Goal: Find specific page/section: Find specific page/section

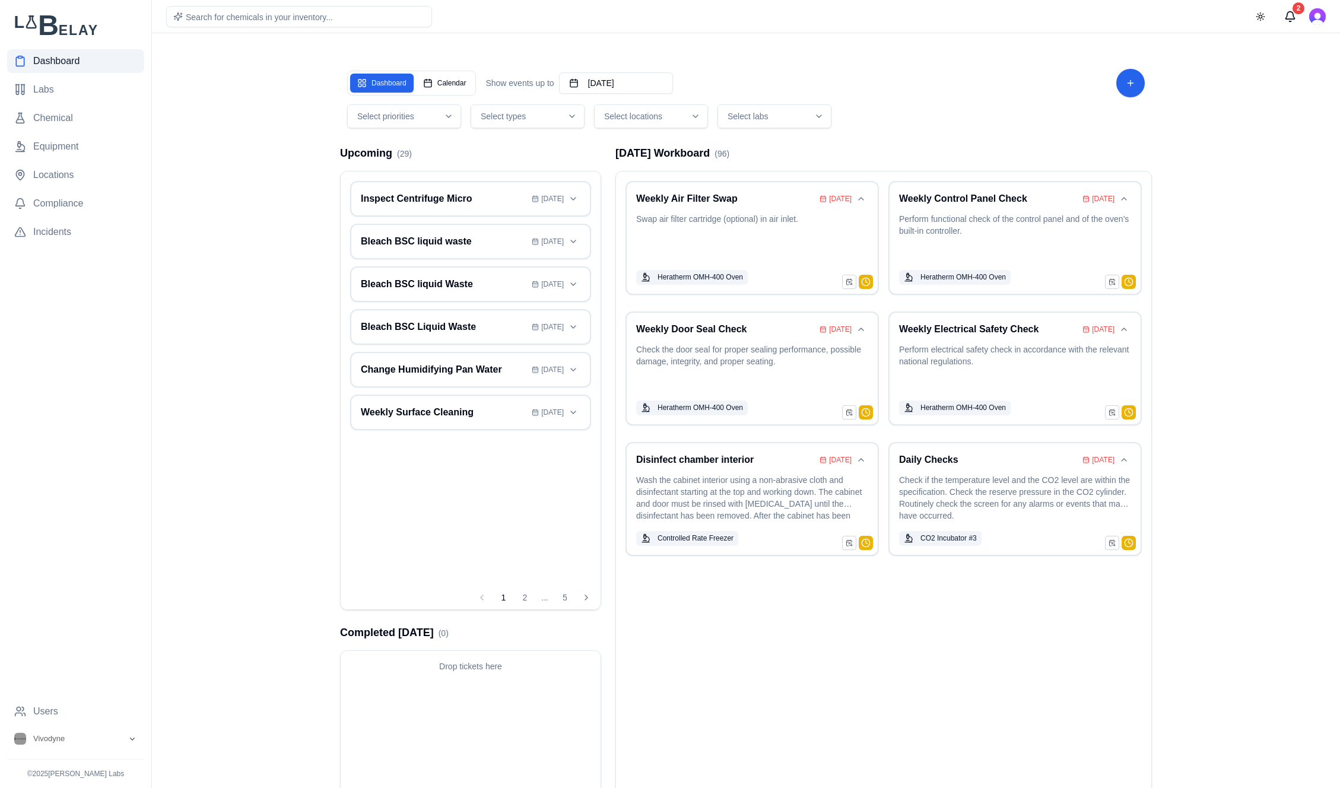
click at [685, 127] on button "Select locations" at bounding box center [651, 116] width 114 height 24
click at [56, 143] on span "Equipment" at bounding box center [56, 147] width 46 height 14
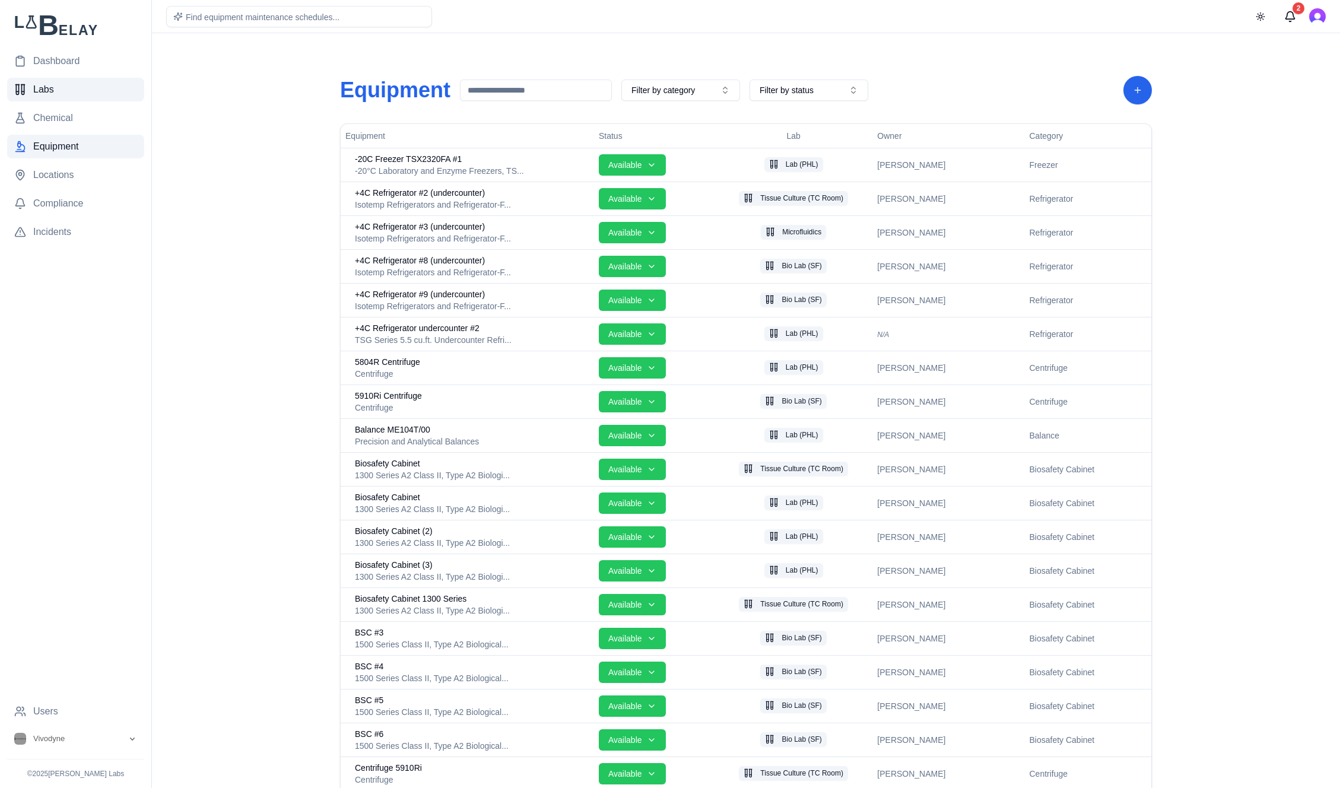
click at [40, 80] on link "Labs" at bounding box center [75, 90] width 137 height 24
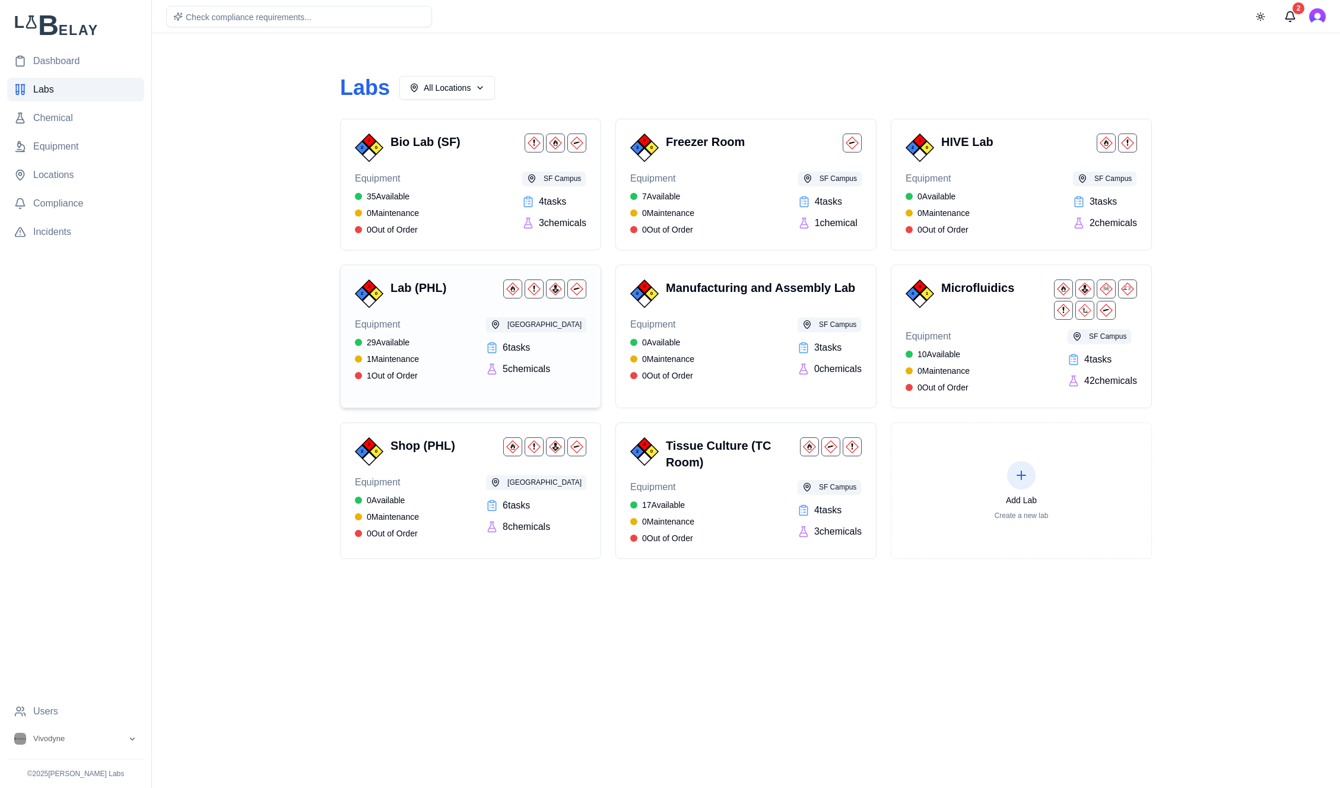
click at [465, 331] on div "Equipment 29 Available 1 Maintenance 1 Out of Order PHL Campus 6 task s 5 chemi…" at bounding box center [471, 350] width 232 height 64
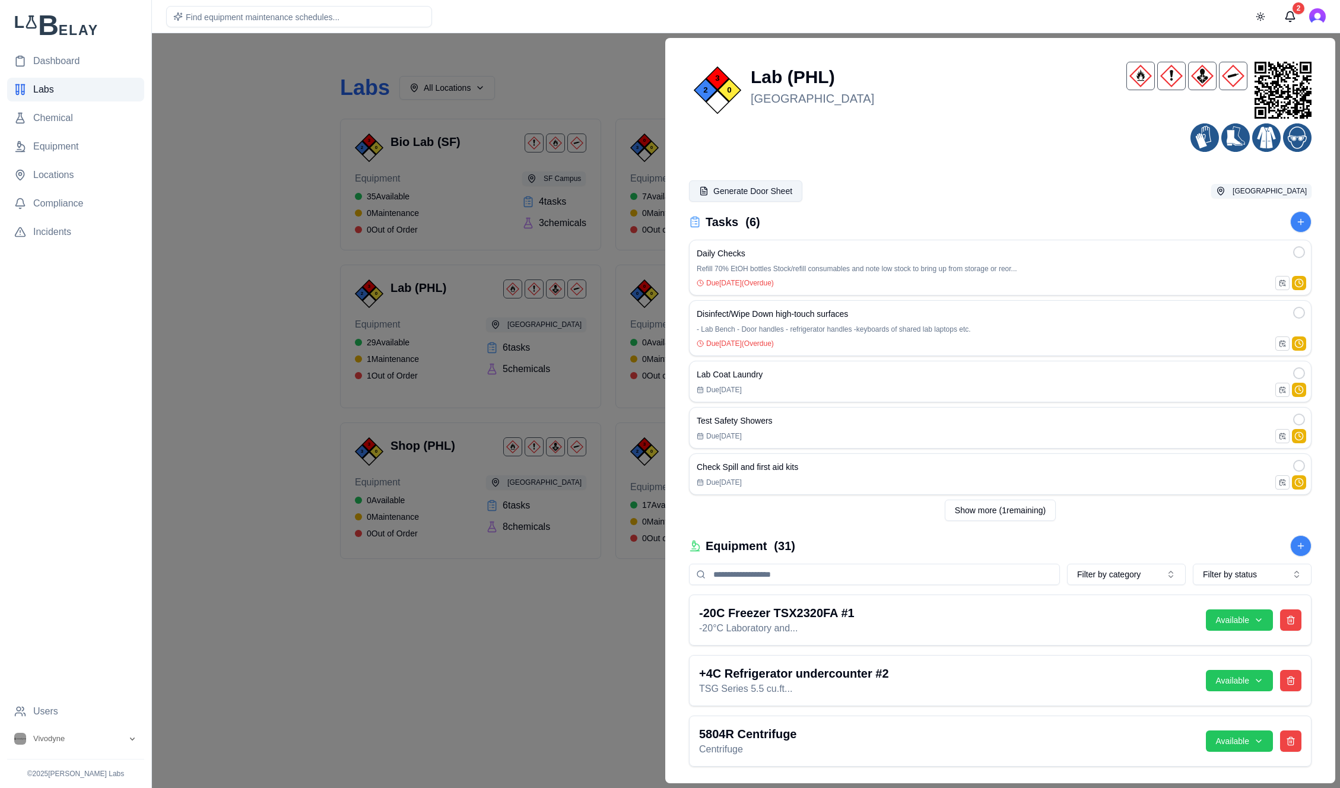
click at [745, 188] on button "Generate Door Sheet" at bounding box center [745, 190] width 113 height 21
click at [516, 74] on div at bounding box center [670, 410] width 1340 height 755
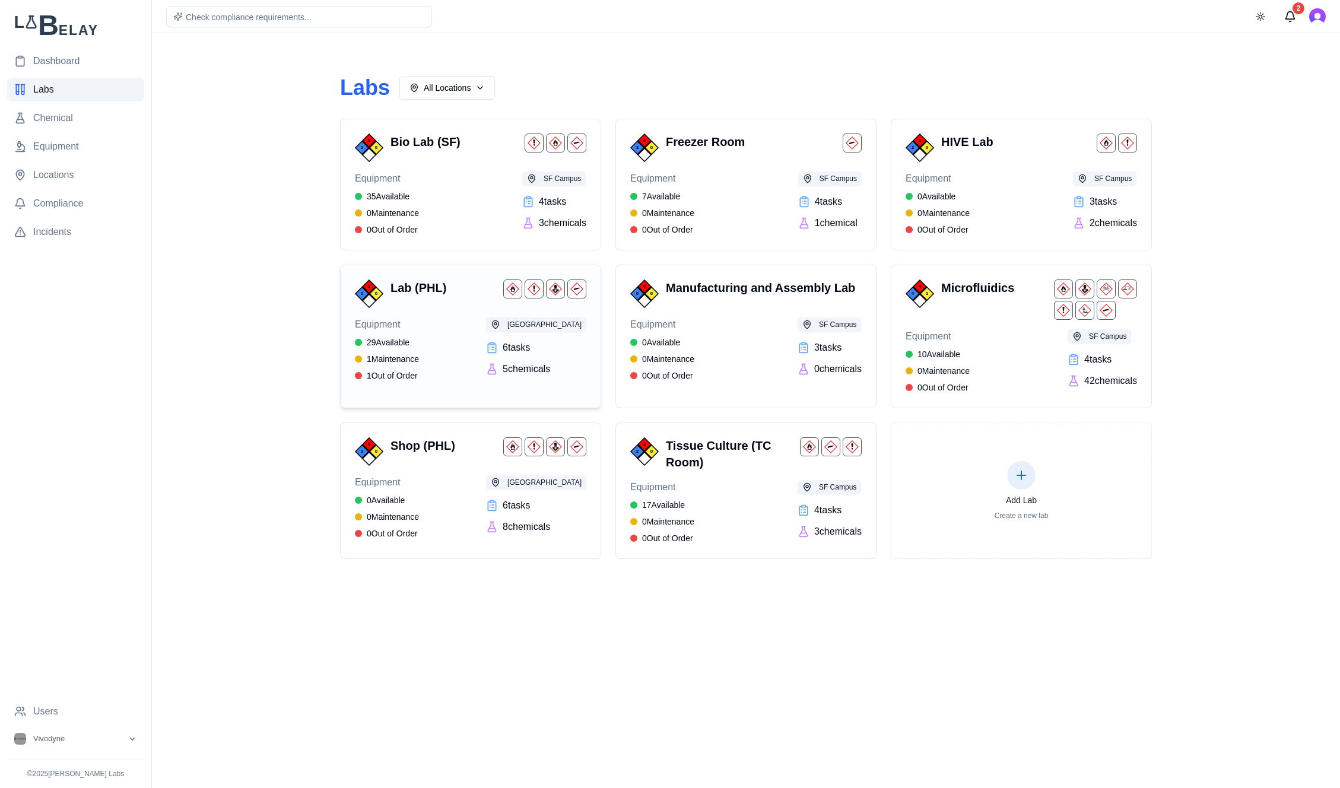
click at [423, 291] on h3 "Lab (PHL)" at bounding box center [445, 288] width 108 height 17
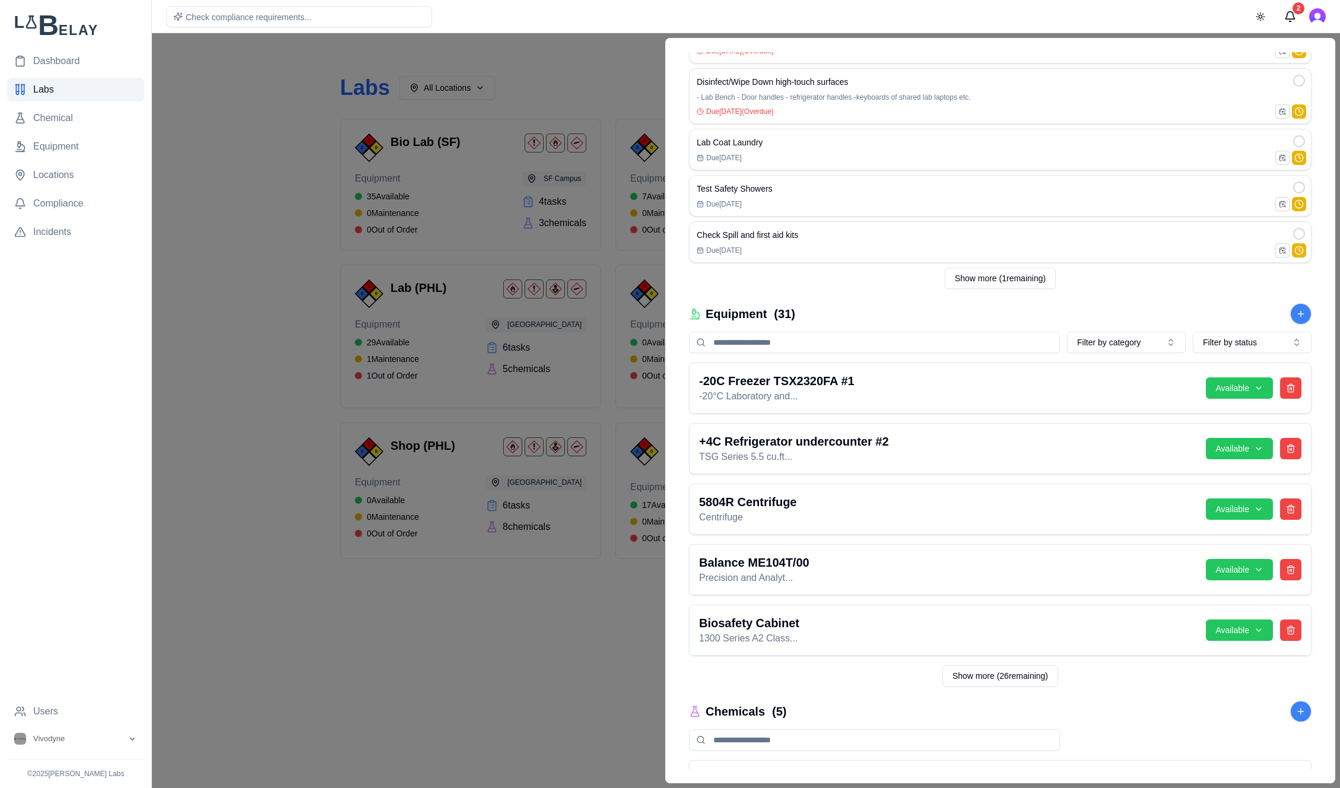
scroll to position [287, 0]
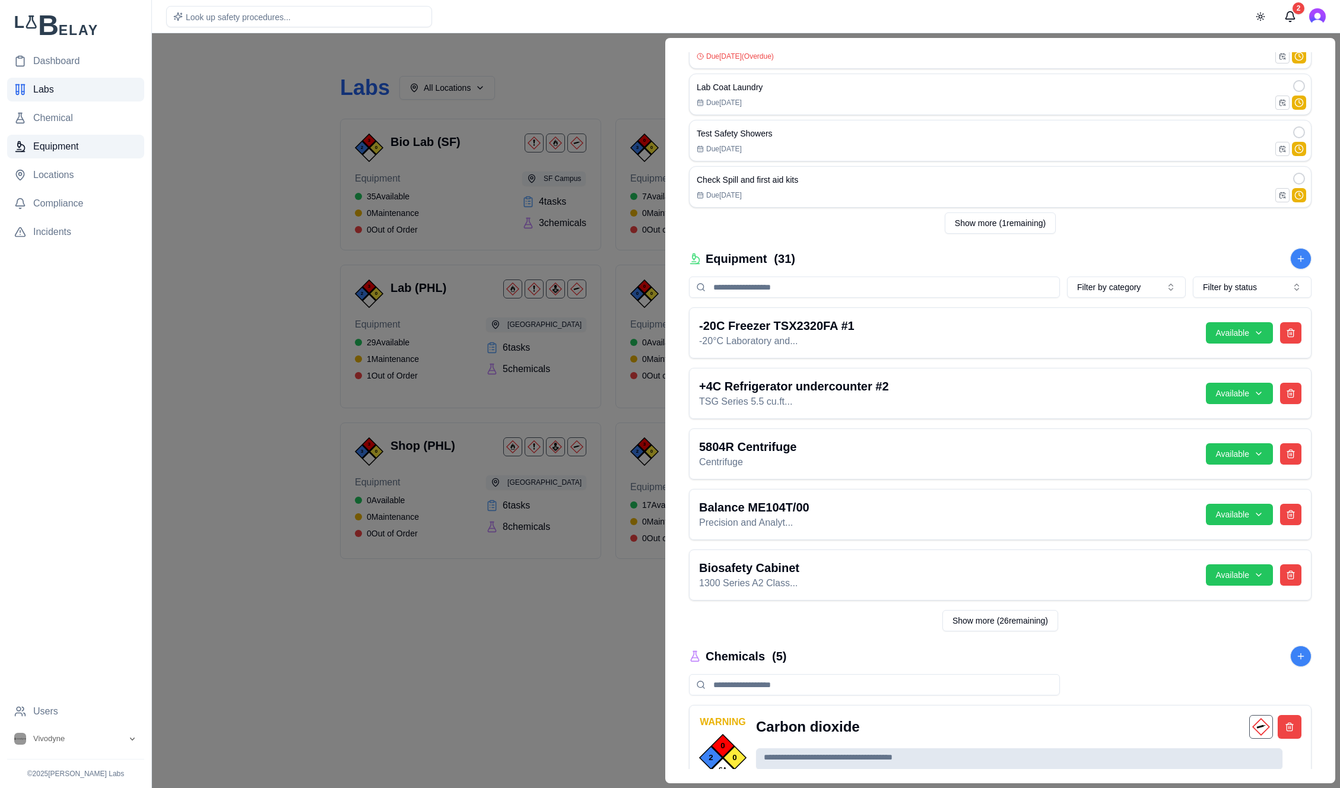
click at [46, 138] on link "Equipment" at bounding box center [75, 147] width 137 height 24
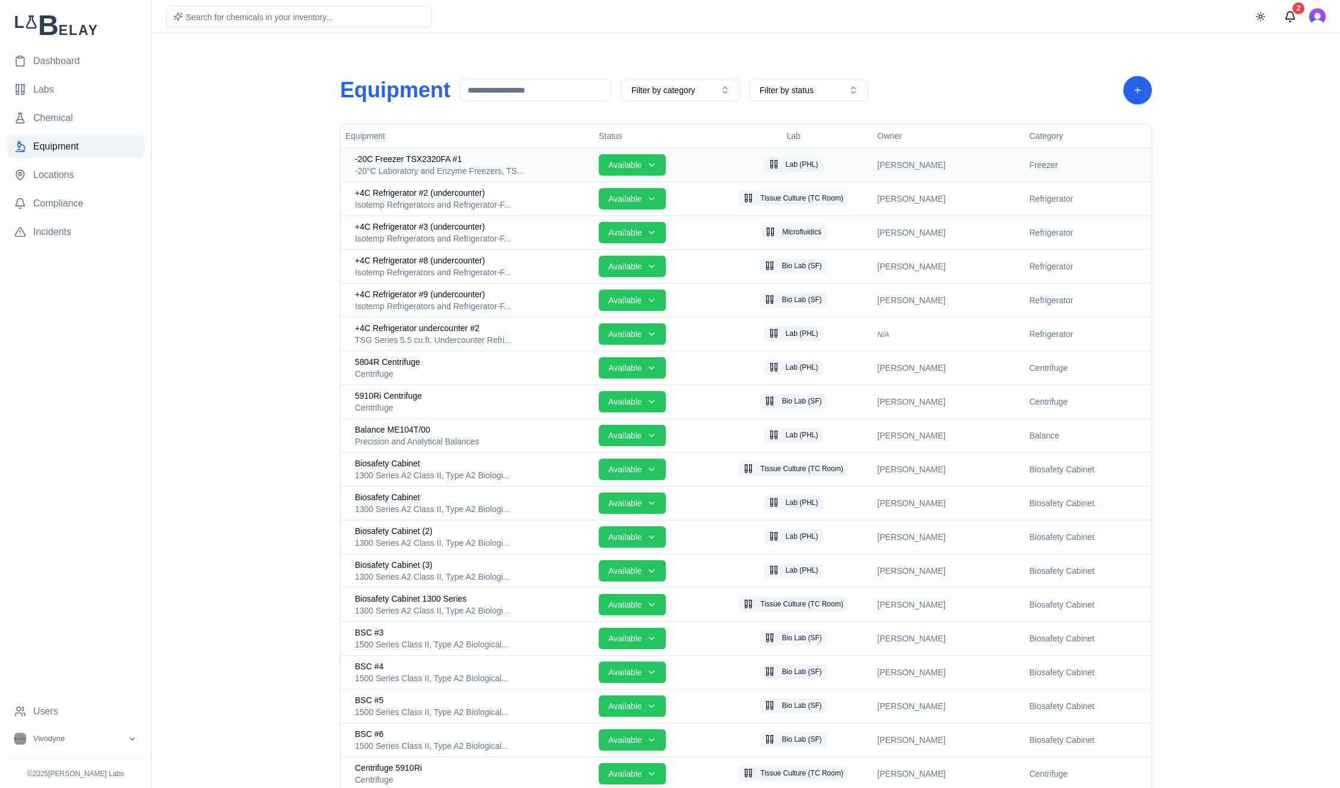
click at [438, 157] on span "-20C Freezer TSX2320FA #1" at bounding box center [408, 159] width 107 height 12
